Goal: Find specific page/section: Find specific page/section

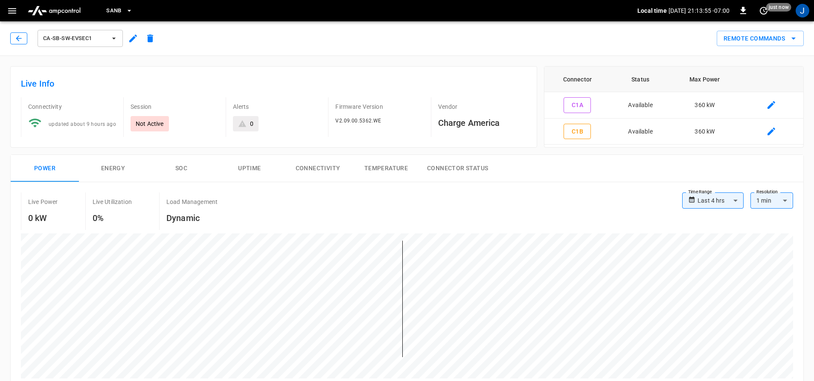
click at [22, 43] on button "button" at bounding box center [18, 38] width 17 height 12
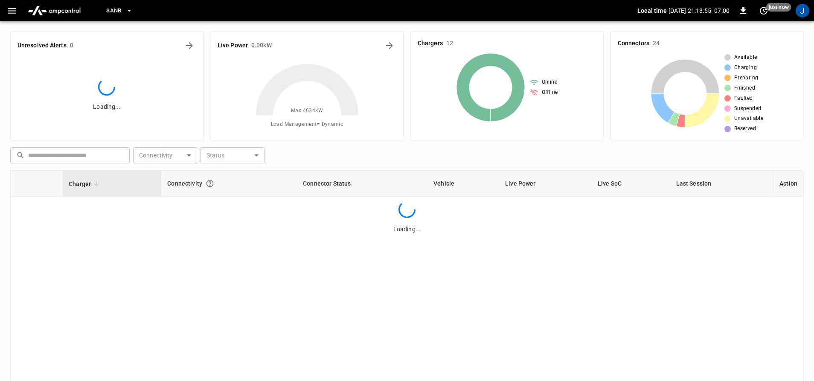
scroll to position [89, 0]
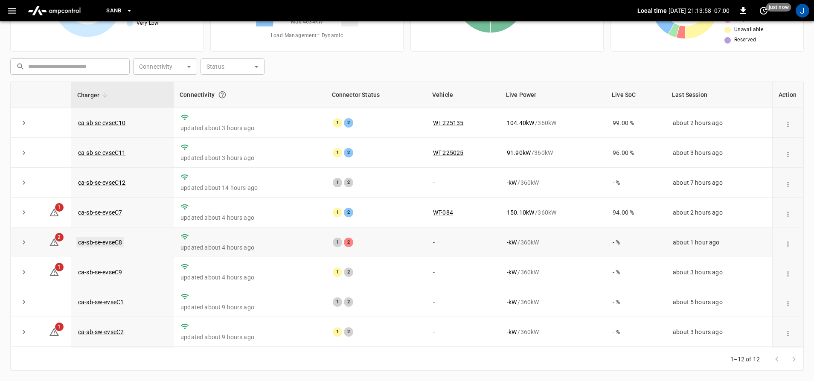
click at [98, 240] on link "ca-sb-se-evseC8" at bounding box center [99, 242] width 47 height 10
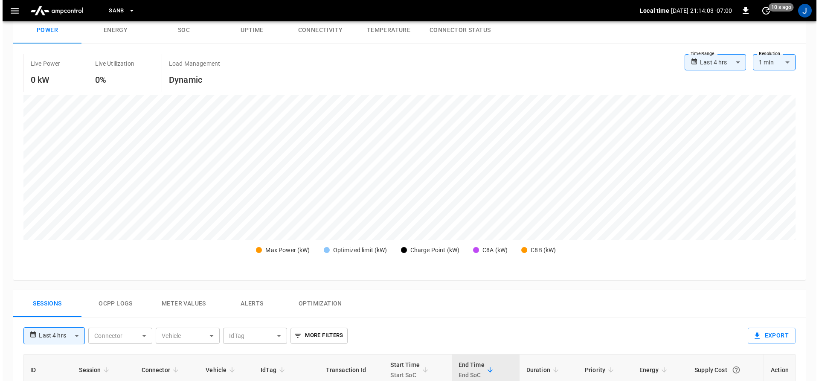
scroll to position [128, 0]
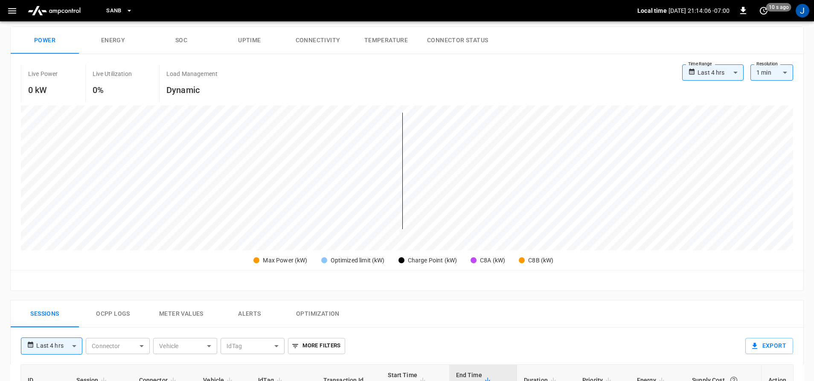
click at [12, 13] on icon "button" at bounding box center [12, 11] width 8 height 6
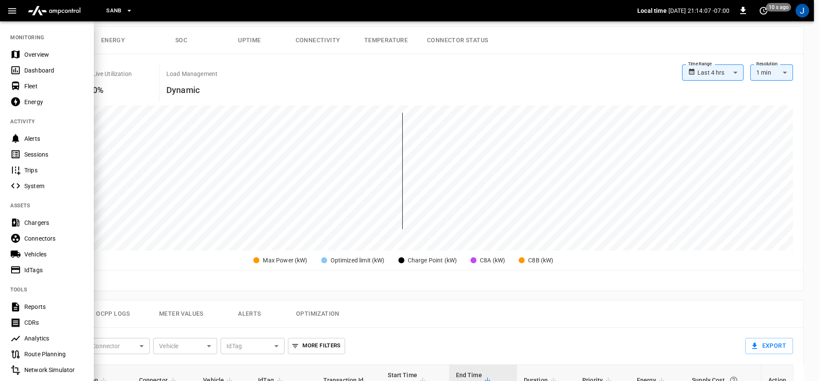
click at [30, 56] on div "Overview" at bounding box center [53, 54] width 59 height 9
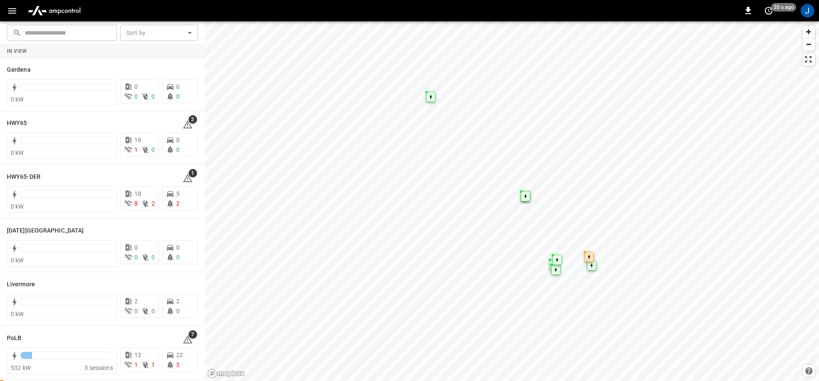
click at [4, 11] on button "button" at bounding box center [11, 11] width 17 height 16
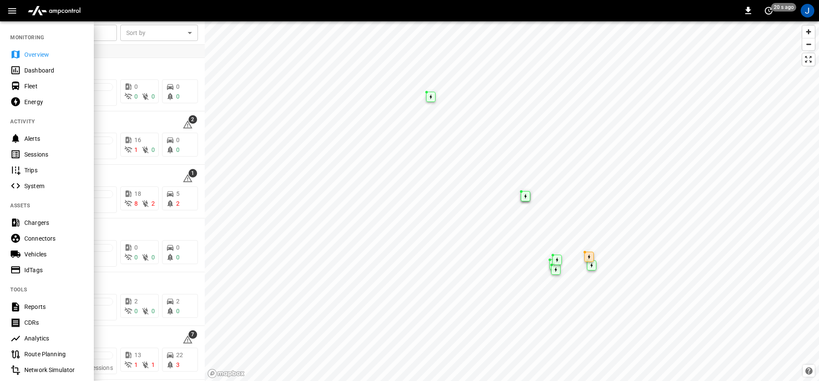
click at [23, 68] on div "Dashboard" at bounding box center [47, 70] width 94 height 16
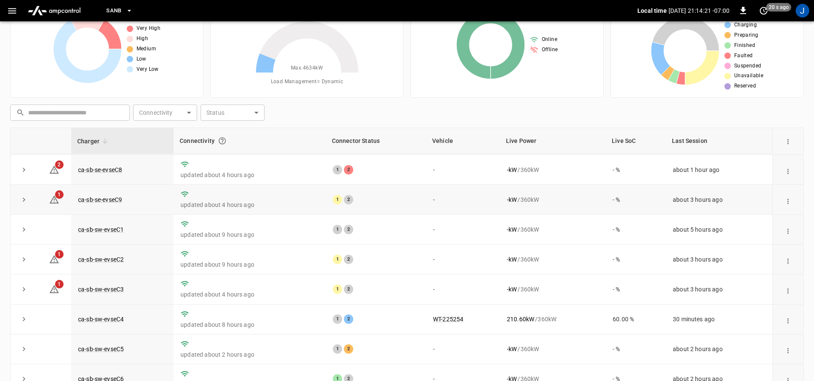
scroll to position [85, 0]
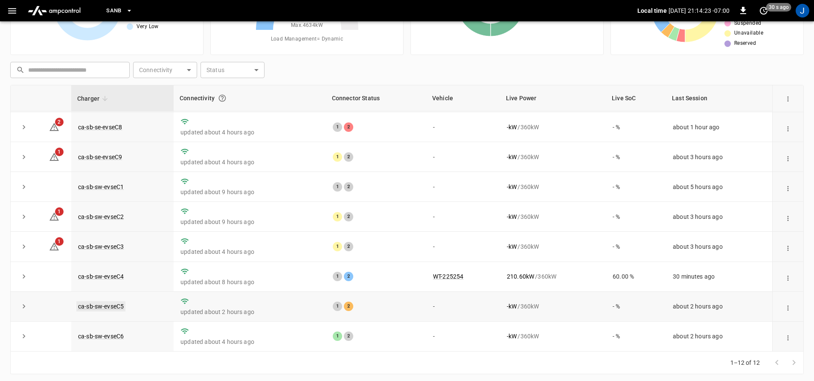
click at [113, 305] on link "ca-sb-sw-evseC5" at bounding box center [100, 306] width 49 height 10
